Goal: Information Seeking & Learning: Learn about a topic

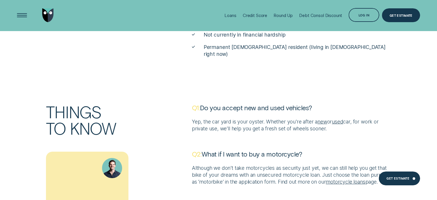
scroll to position [1998, 0]
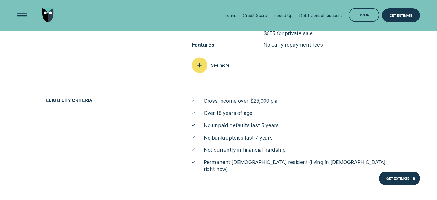
click at [199, 66] on icon "button" at bounding box center [200, 65] width 8 height 9
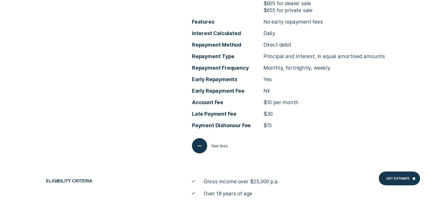
scroll to position [2056, 0]
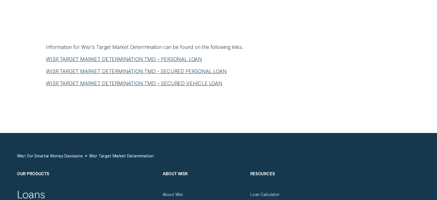
scroll to position [259, 0]
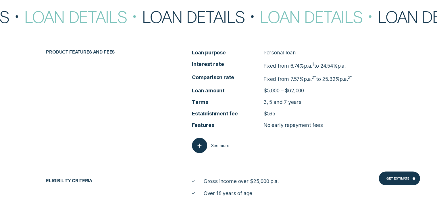
scroll to position [2225, 0]
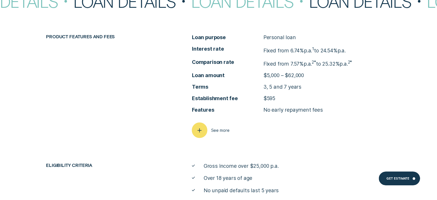
click at [204, 130] on div "button" at bounding box center [200, 130] width 16 height 16
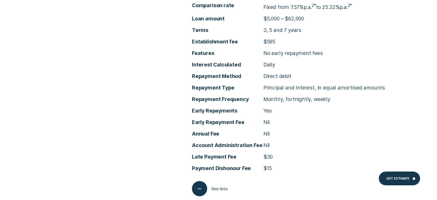
scroll to position [2283, 0]
